Goal: Use online tool/utility

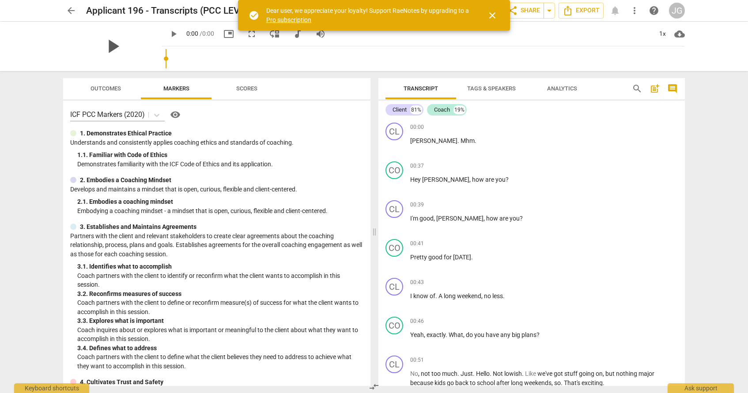
click at [124, 36] on span "play_arrow" at bounding box center [112, 46] width 23 height 23
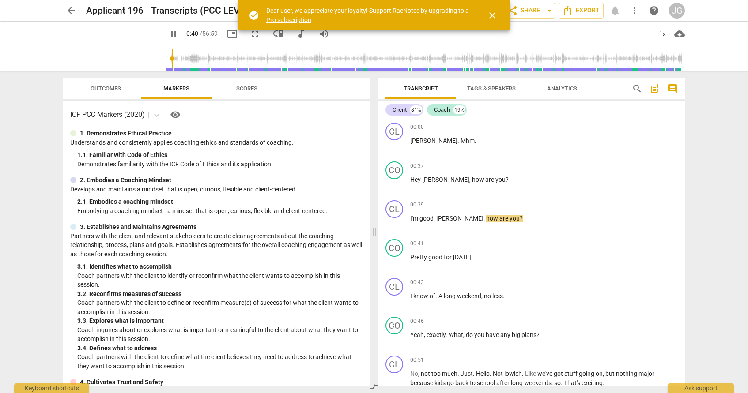
click at [205, 62] on input "range" at bounding box center [425, 59] width 519 height 28
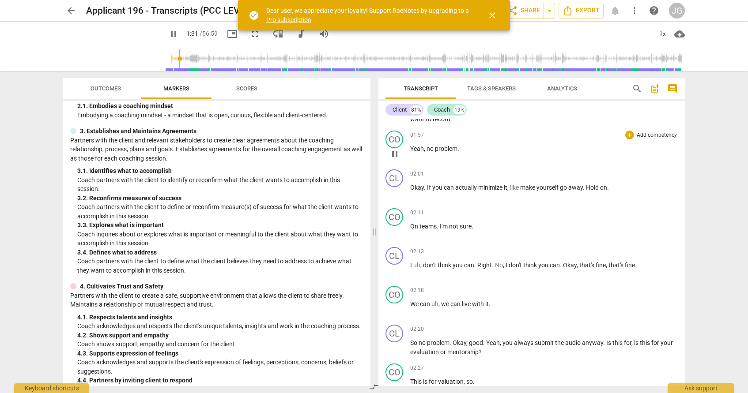
scroll to position [445, 0]
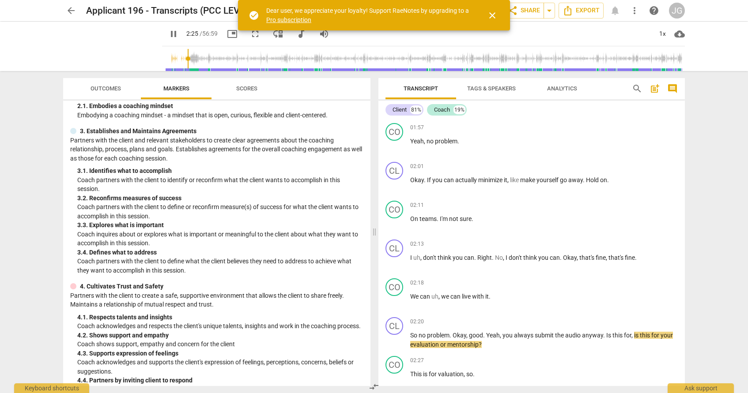
click at [220, 61] on input "range" at bounding box center [425, 59] width 519 height 28
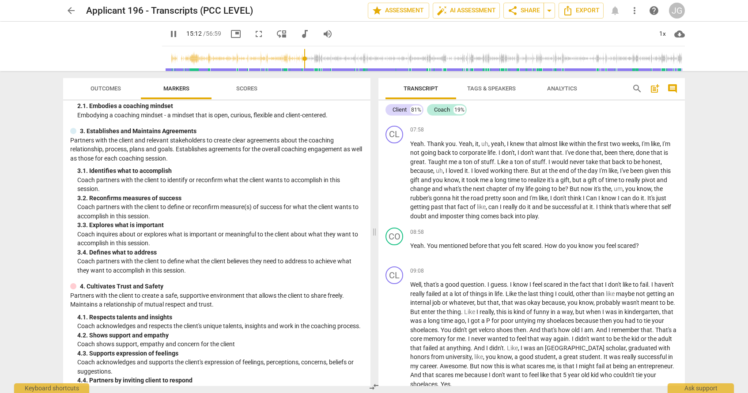
scroll to position [2532, 0]
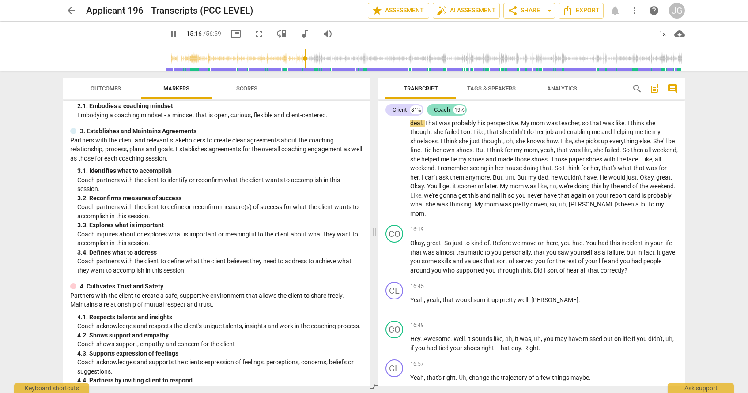
click at [445, 108] on div "Coach" at bounding box center [442, 109] width 16 height 9
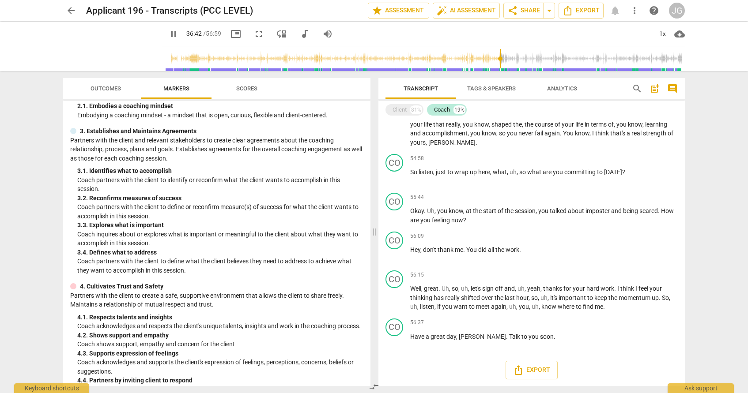
scroll to position [2365, 0]
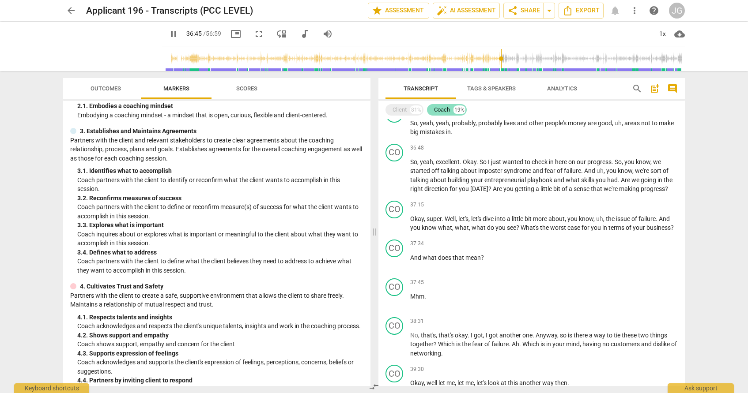
click at [449, 111] on div "Coach" at bounding box center [442, 109] width 16 height 9
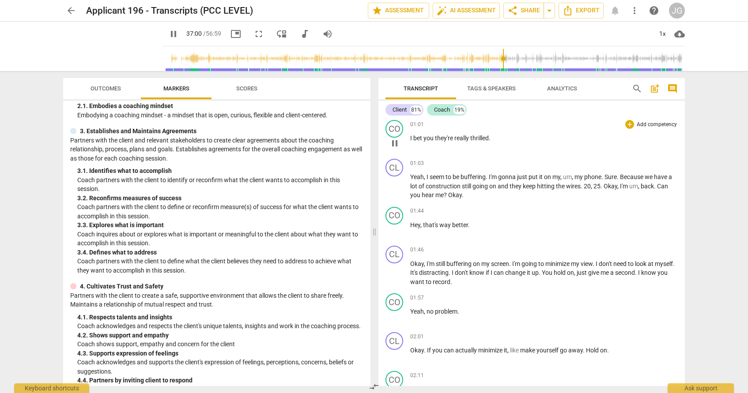
scroll to position [282, 0]
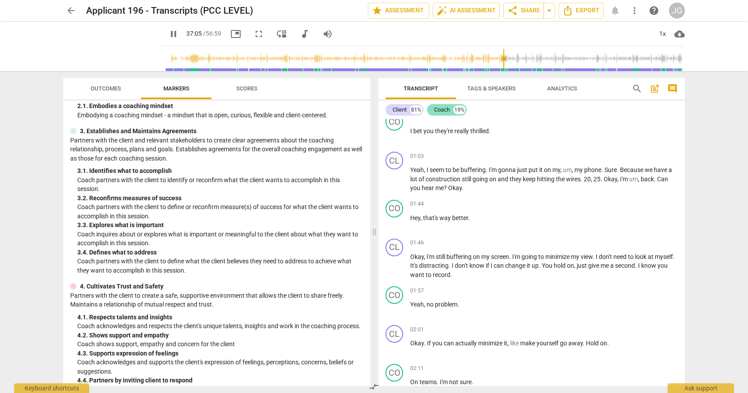
click at [439, 108] on div "Coach" at bounding box center [442, 109] width 16 height 9
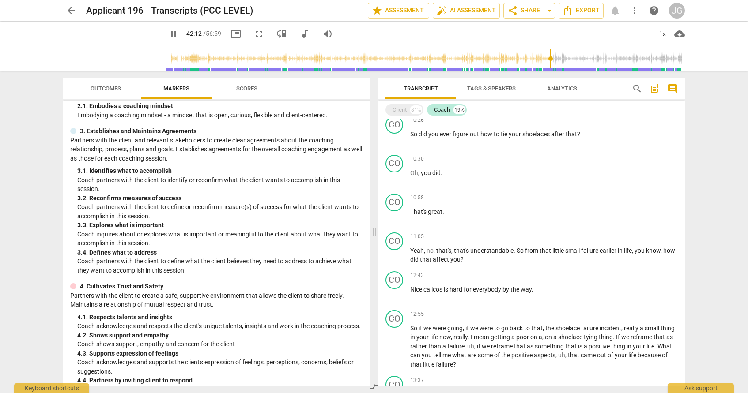
scroll to position [634, 0]
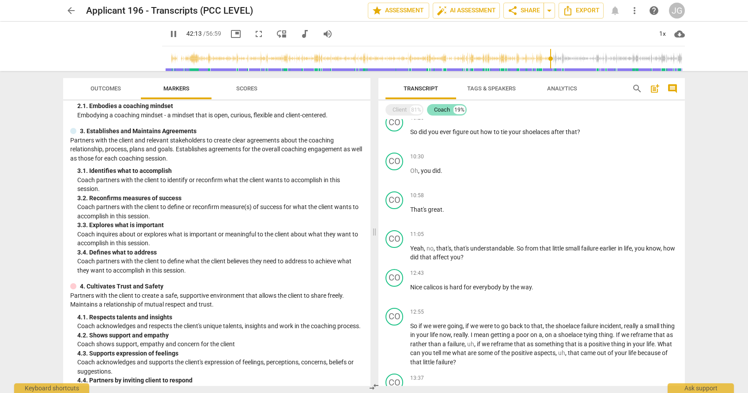
click at [437, 110] on div "Coach" at bounding box center [442, 109] width 16 height 9
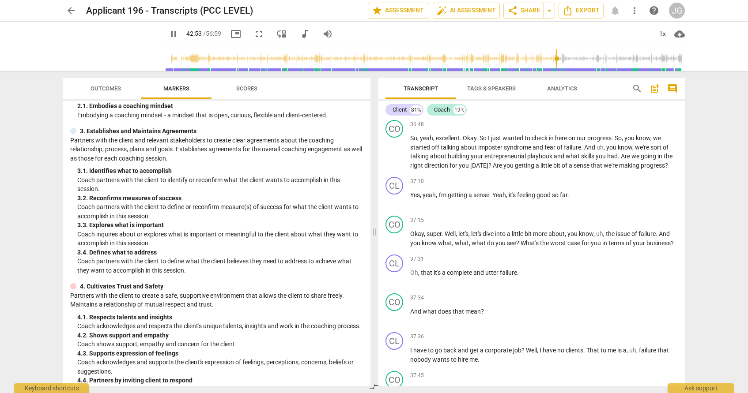
scroll to position [6430, 0]
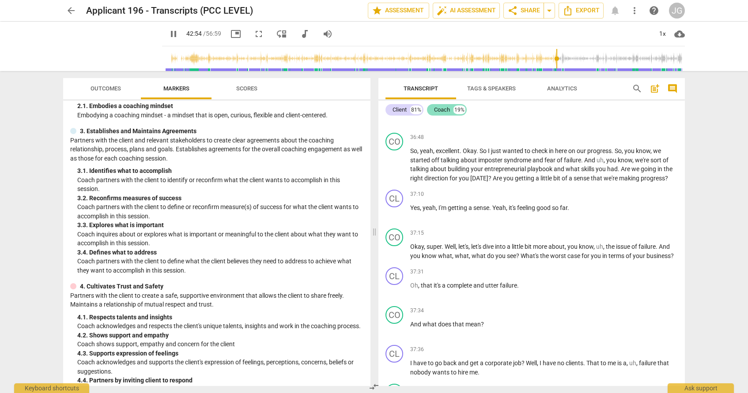
click at [449, 111] on div "Coach" at bounding box center [442, 109] width 16 height 9
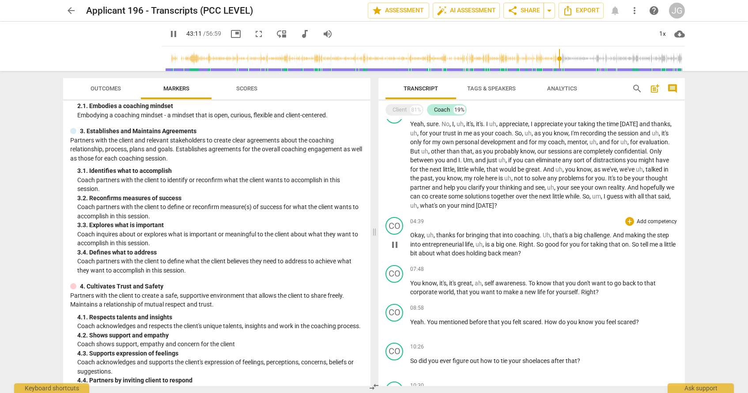
scroll to position [407, 0]
click at [427, 236] on span "uh" at bounding box center [429, 233] width 7 height 7
click at [406, 111] on div "Client" at bounding box center [399, 109] width 14 height 9
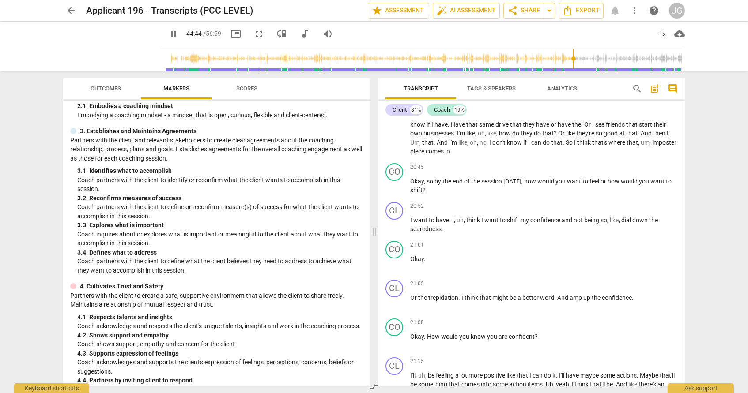
scroll to position [3307, 0]
click at [464, 232] on p "I want to have . I , uh , think I want to shift my confidence and not being so …" at bounding box center [543, 223] width 267 height 18
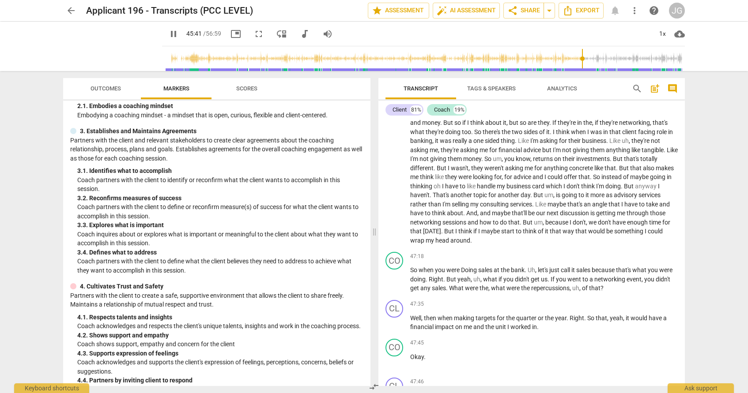
scroll to position [8077, 0]
click at [179, 33] on span "pause" at bounding box center [173, 34] width 11 height 11
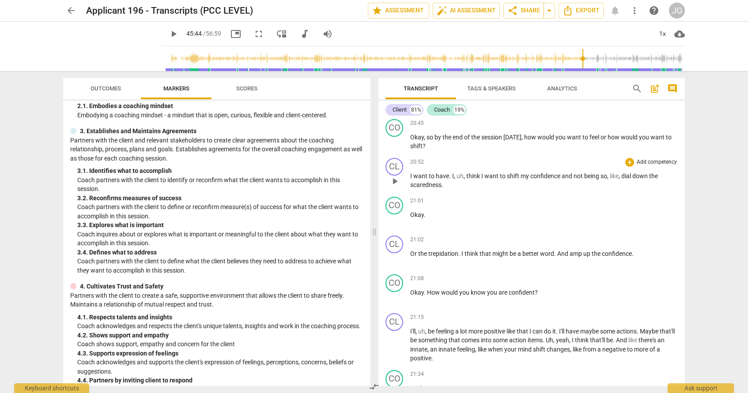
scroll to position [3341, 0]
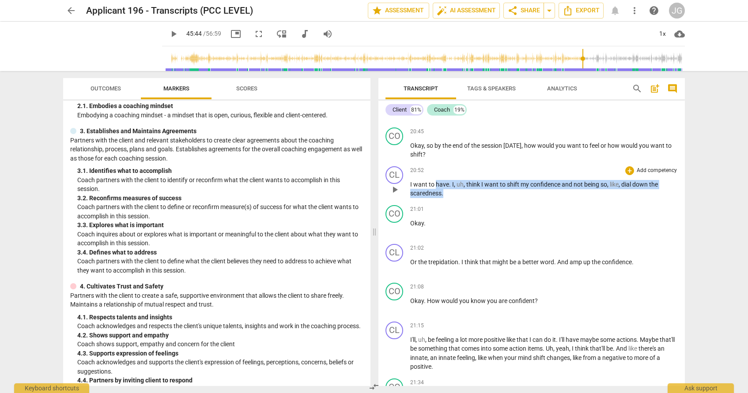
drag, startPoint x: 445, startPoint y: 212, endPoint x: 433, endPoint y: 200, distance: 17.5
click at [434, 198] on p "I want to have . I , uh , think I want to shift my confidence and not being so …" at bounding box center [543, 189] width 267 height 18
click at [428, 175] on div "20:52 + Add competency keyboard_arrow_right" at bounding box center [543, 170] width 267 height 9
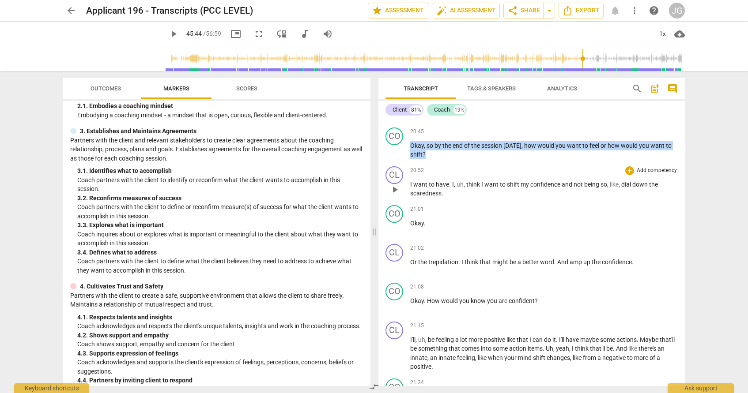
drag, startPoint x: 411, startPoint y: 162, endPoint x: 443, endPoint y: 214, distance: 60.9
click at [443, 214] on div "CL play_arrow pause 00:00 + Add competency keyboard_arrow_right [PERSON_NAME] .…" at bounding box center [531, 252] width 306 height 267
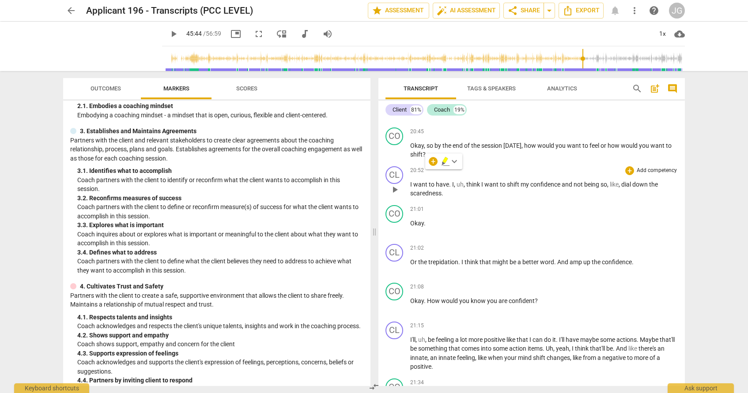
click at [445, 198] on p "I want to have . I , uh , think I want to shift my confidence and not being so …" at bounding box center [543, 189] width 267 height 18
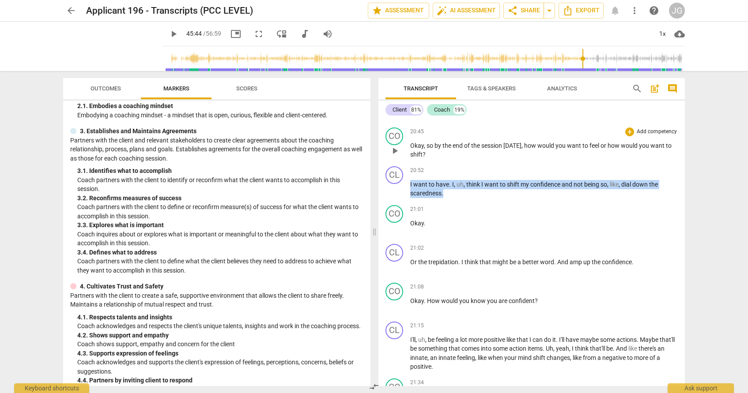
drag, startPoint x: 449, startPoint y: 214, endPoint x: 410, endPoint y: 163, distance: 64.2
click at [410, 163] on div "CL play_arrow pause 00:00 + Add competency keyboard_arrow_right [PERSON_NAME] .…" at bounding box center [531, 252] width 306 height 267
copy p "I want to have . I , uh , think I want to shift my confidence and not being so …"
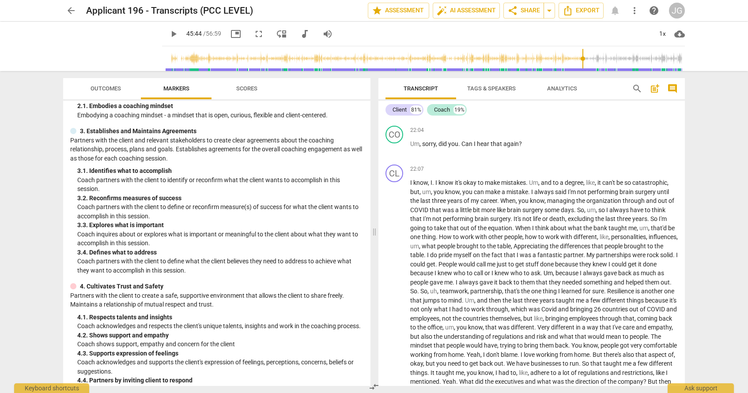
scroll to position [3705, 0]
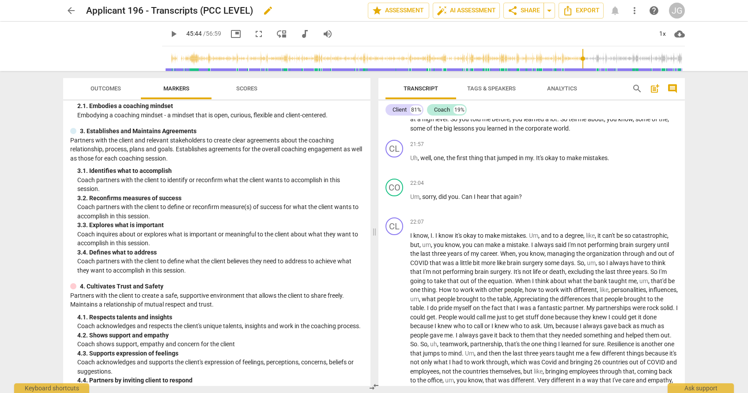
type input "2744"
